Goal: Find specific page/section: Find specific page/section

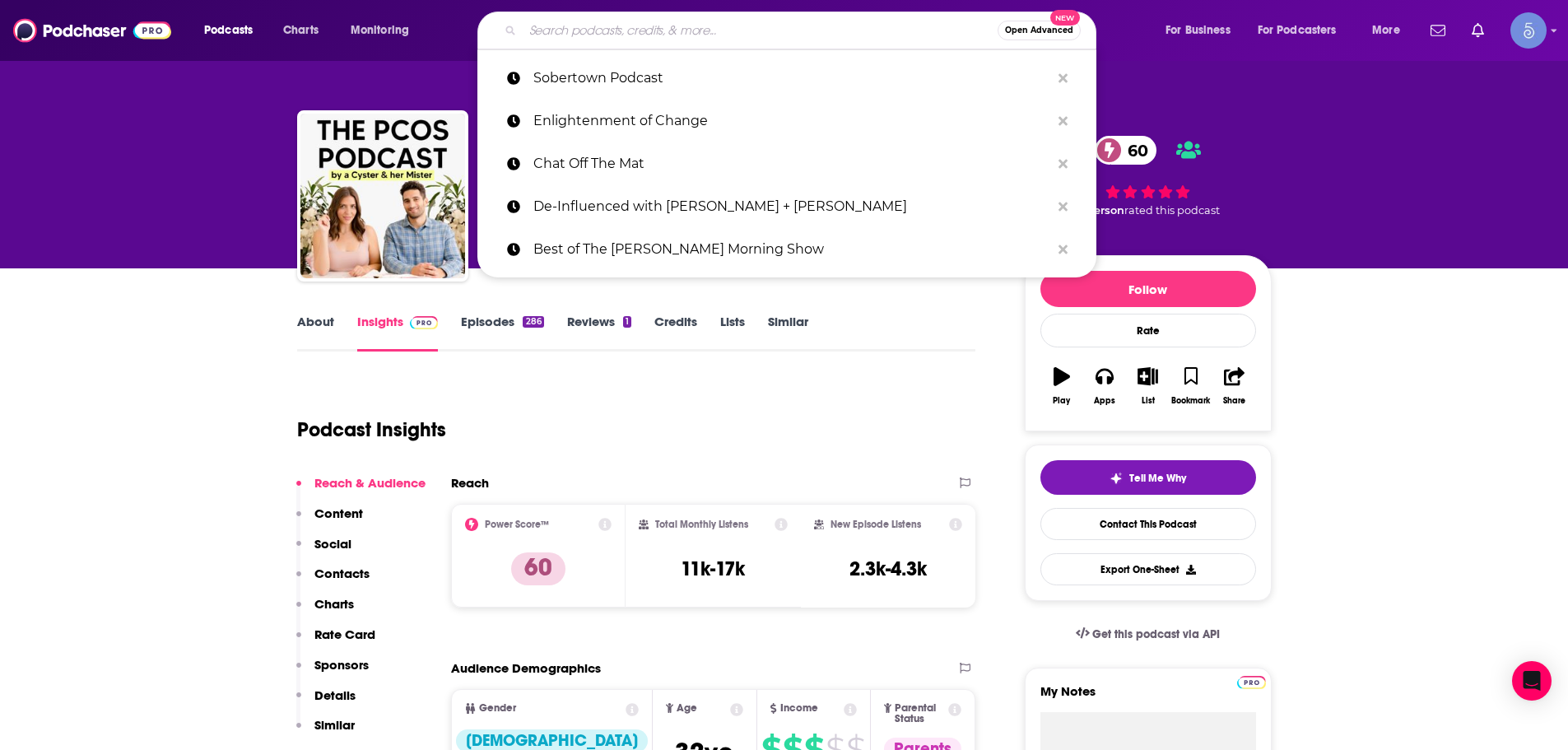
drag, startPoint x: 663, startPoint y: 44, endPoint x: 673, endPoint y: 29, distance: 18.0
click at [673, 29] on input "Search podcasts, credits, & more..." at bounding box center [760, 30] width 475 height 27
paste input "The Doc Lounge Podcast"
type input "The Doc Lounge Podcast"
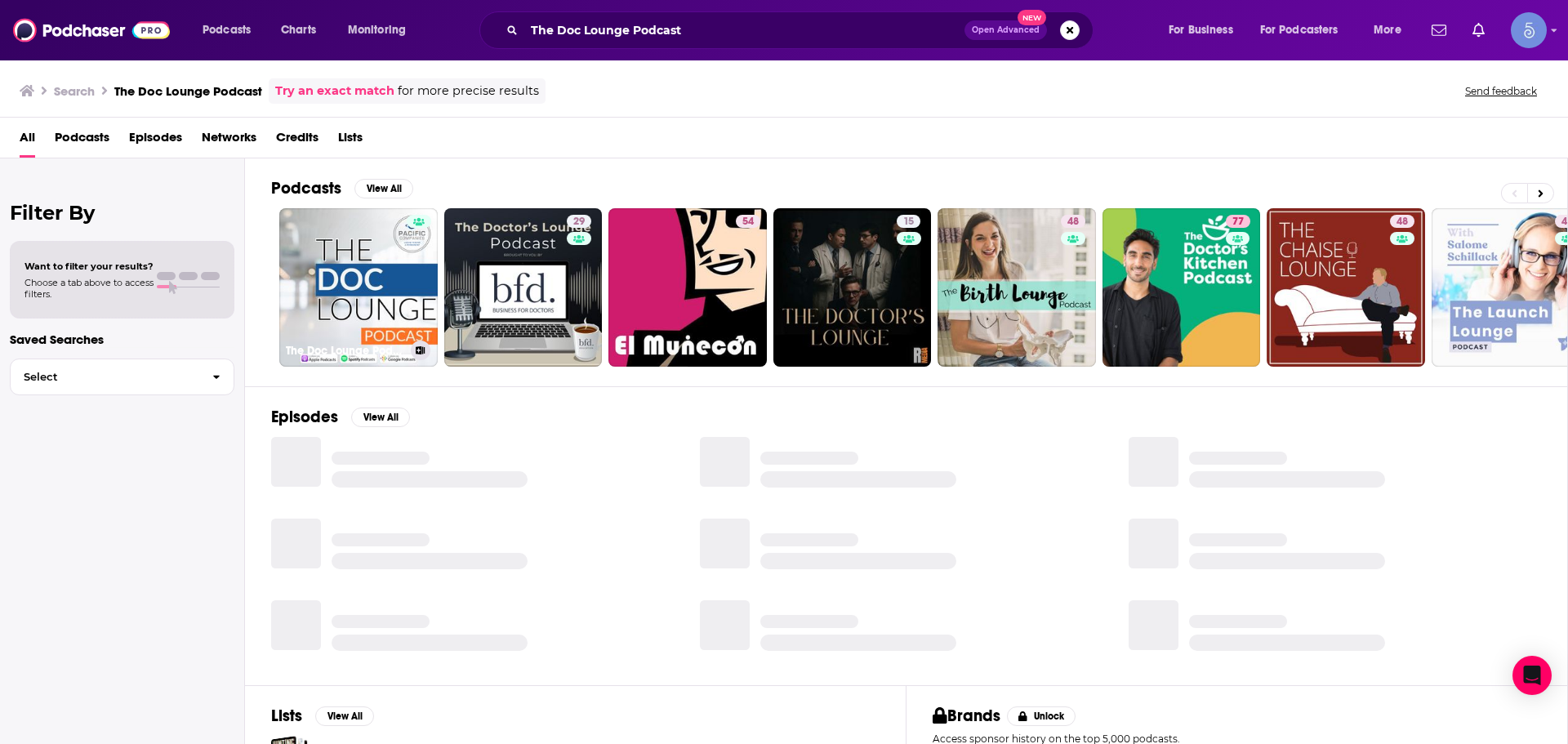
click at [335, 237] on link "The Doc Lounge Podcast" at bounding box center [359, 287] width 159 height 159
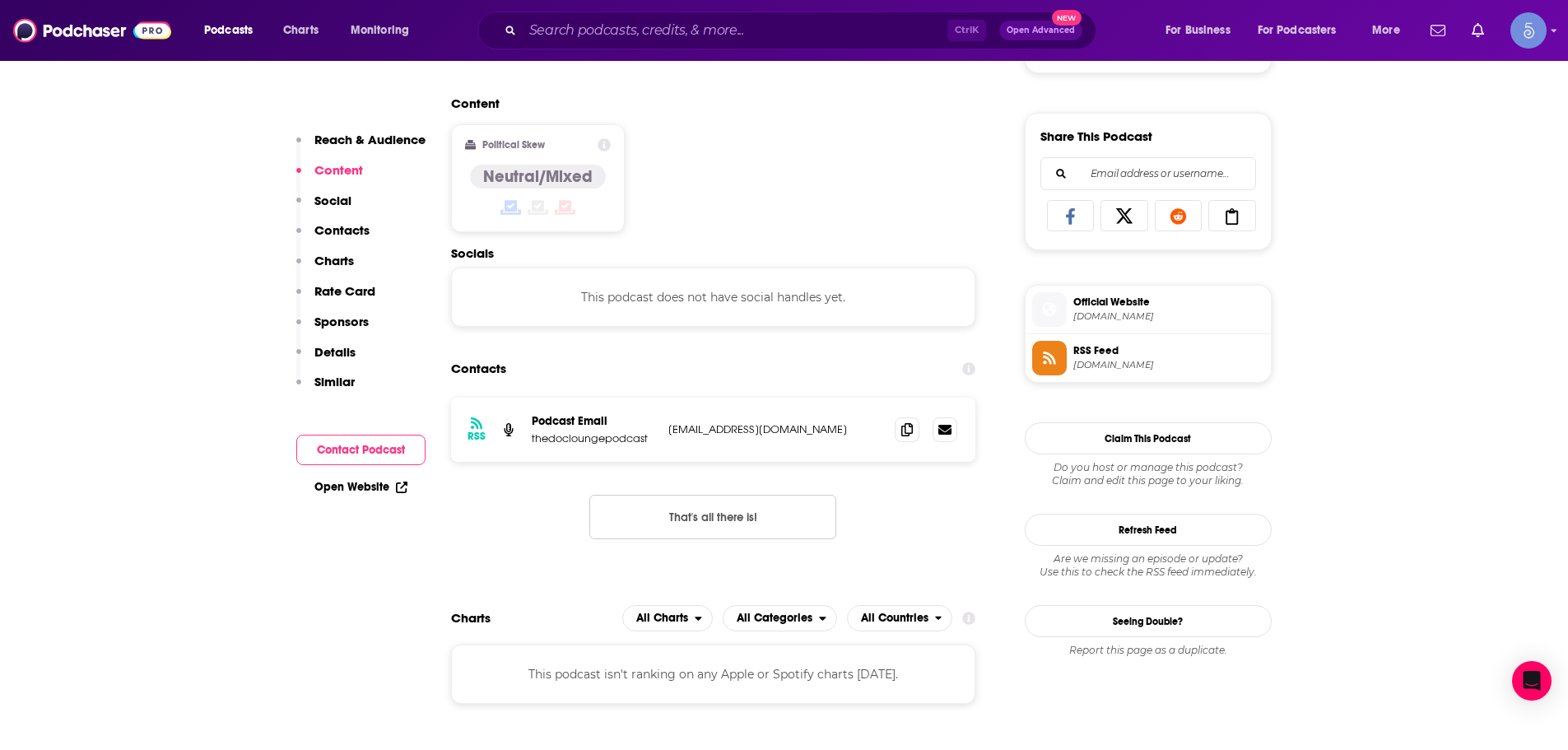
scroll to position [906, 0]
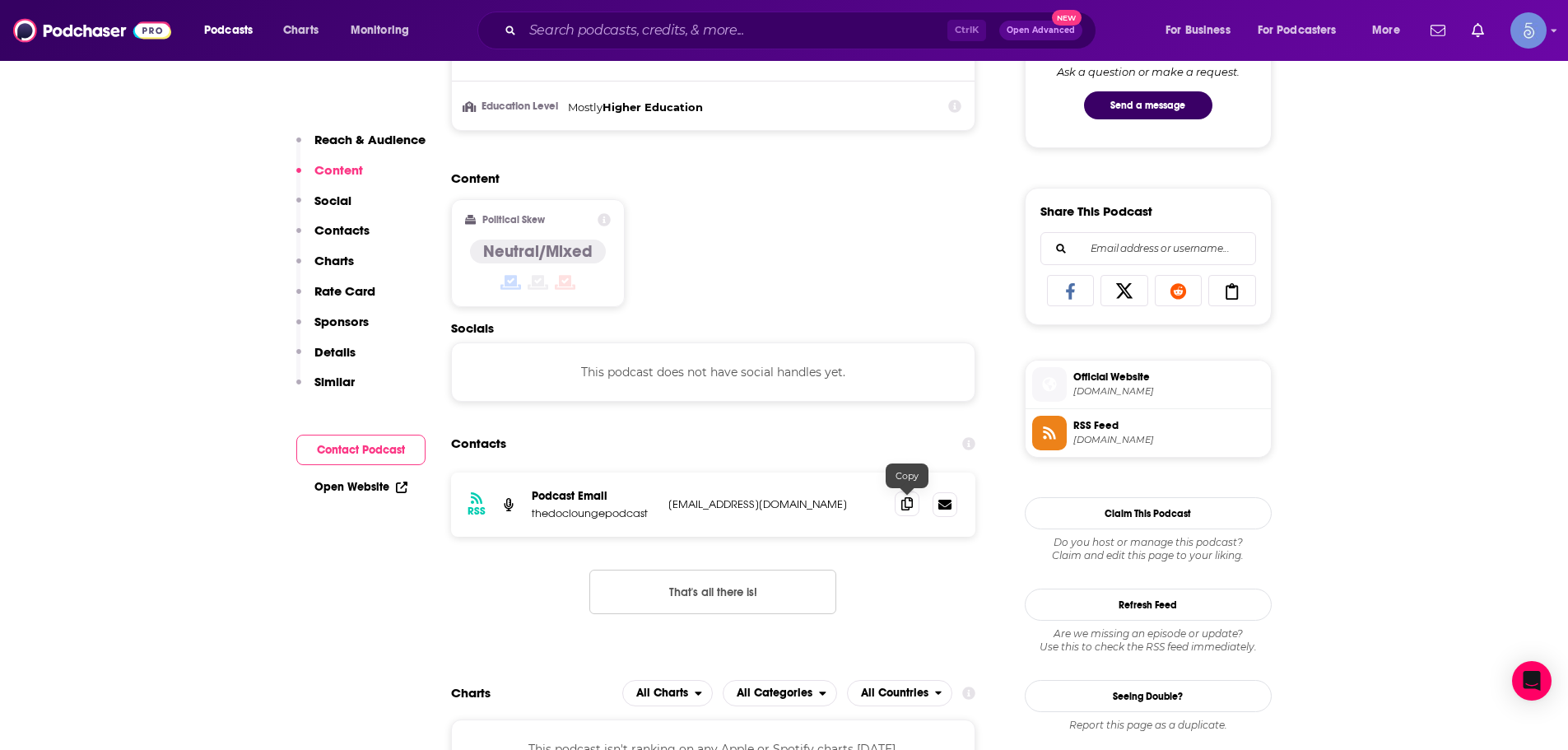
click at [903, 506] on icon at bounding box center [907, 503] width 12 height 13
